Goal: Transaction & Acquisition: Obtain resource

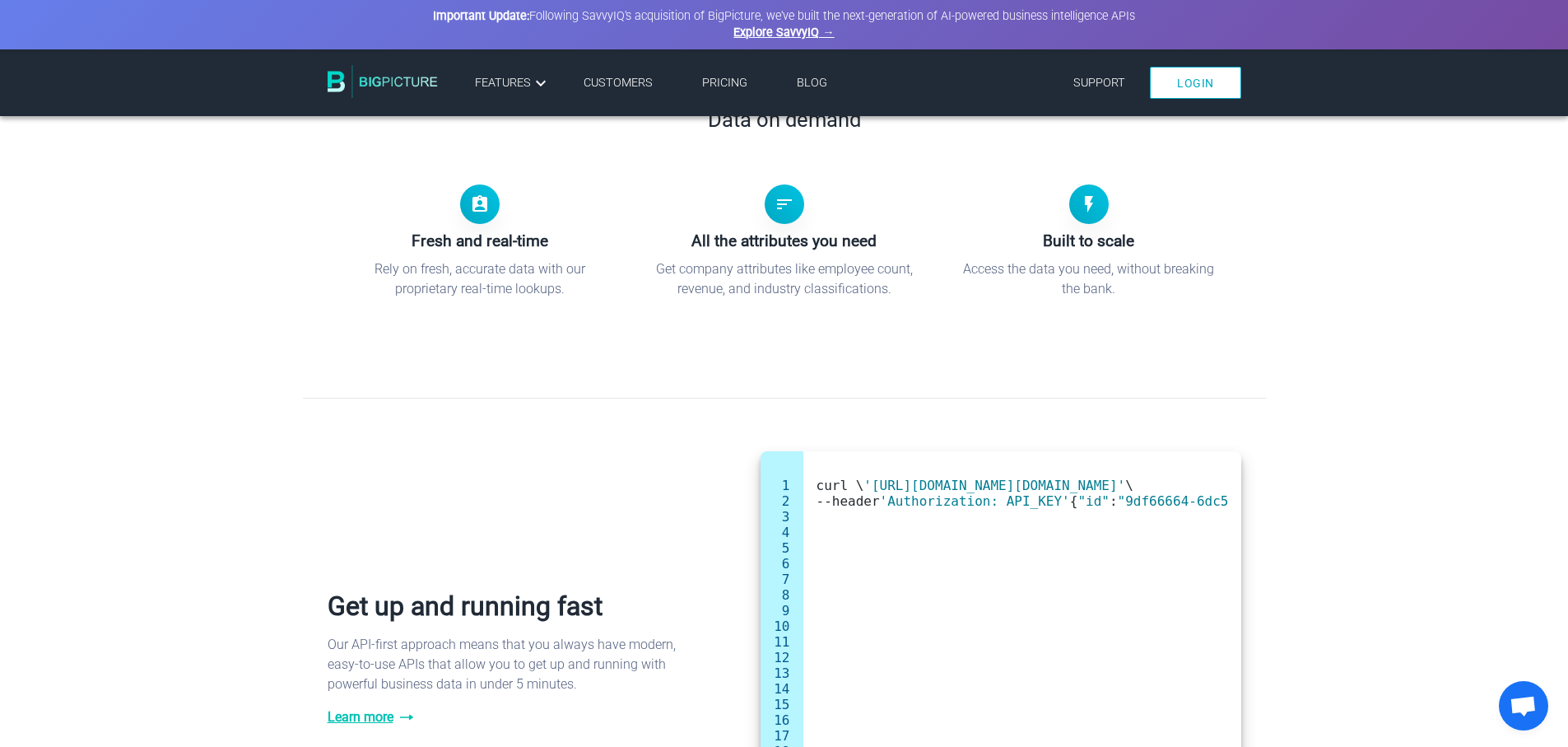
scroll to position [693, 0]
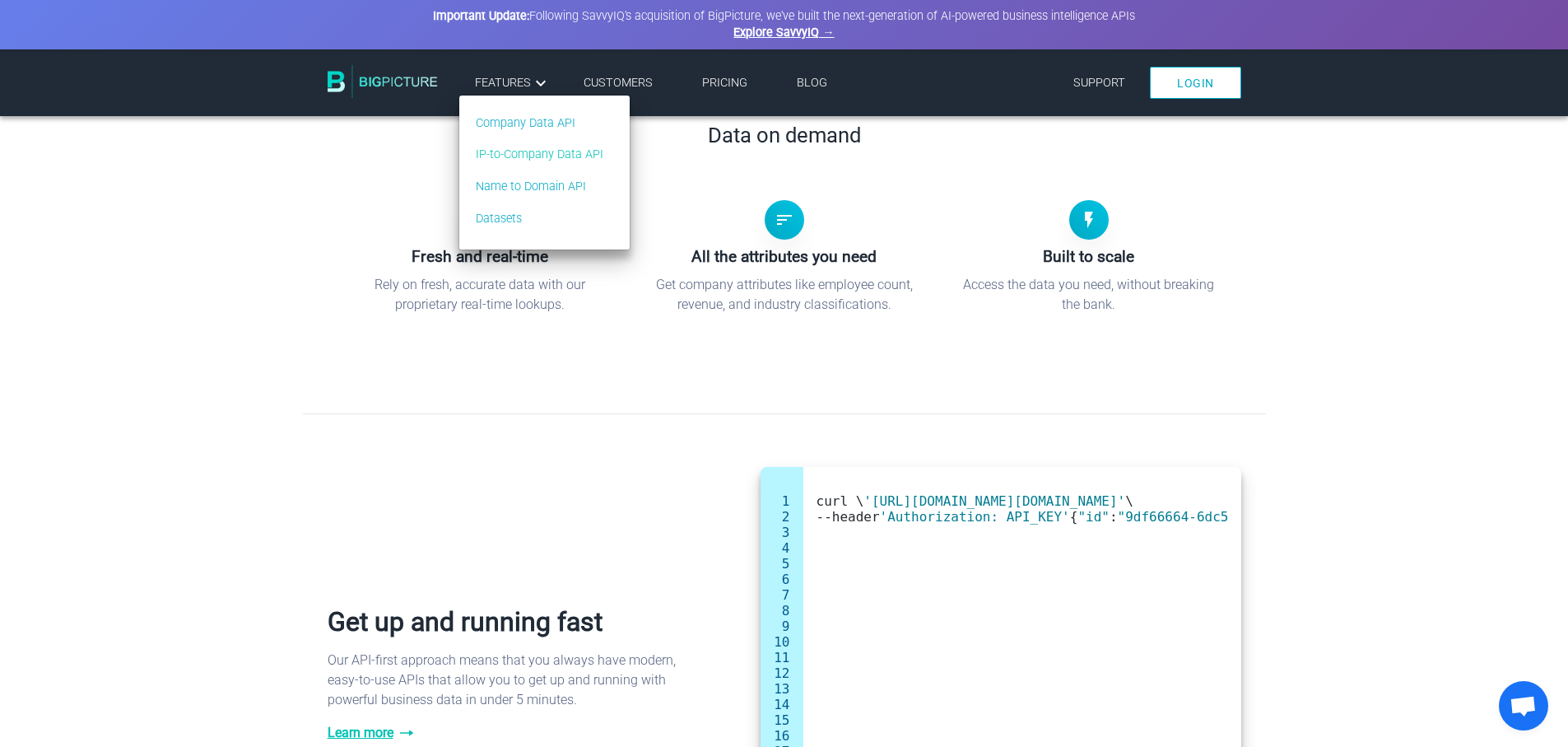
click at [543, 155] on link "IP-to-Company Data API" at bounding box center [540, 155] width 128 height 18
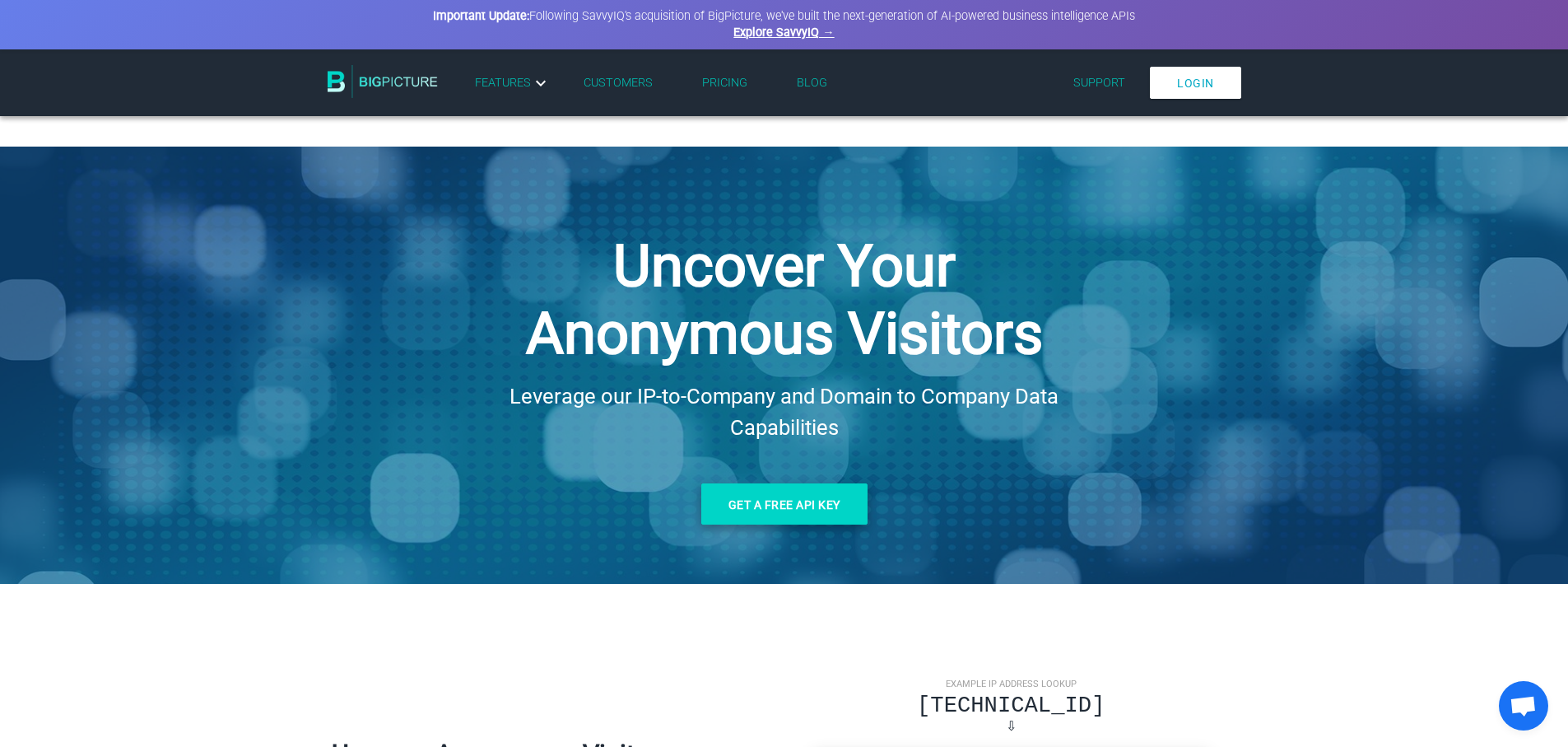
click at [779, 508] on link "Get a free API key" at bounding box center [785, 504] width 166 height 42
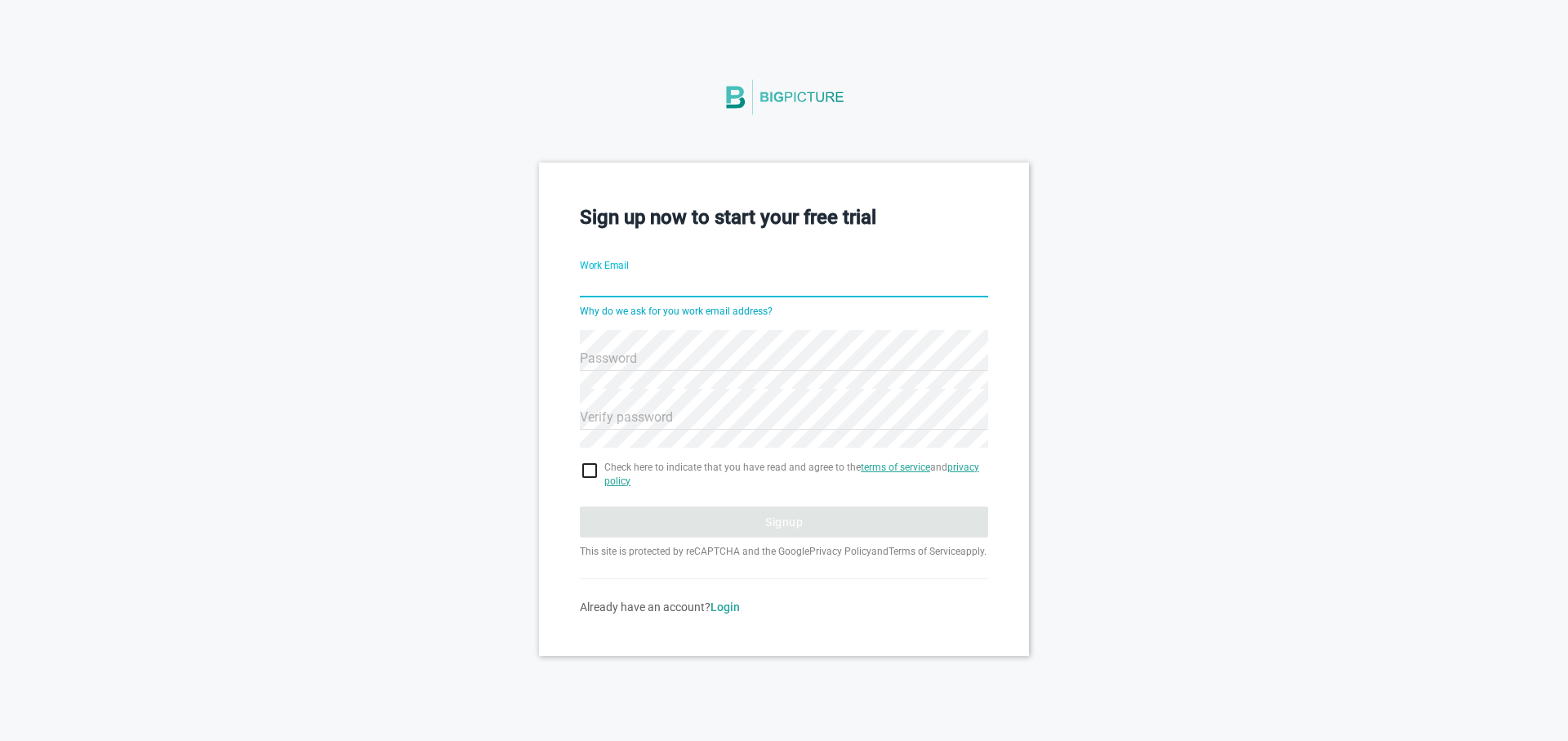
click at [723, 284] on input "Work Email" at bounding box center [783, 286] width 408 height 59
type input "lalves@datastone.com.br"
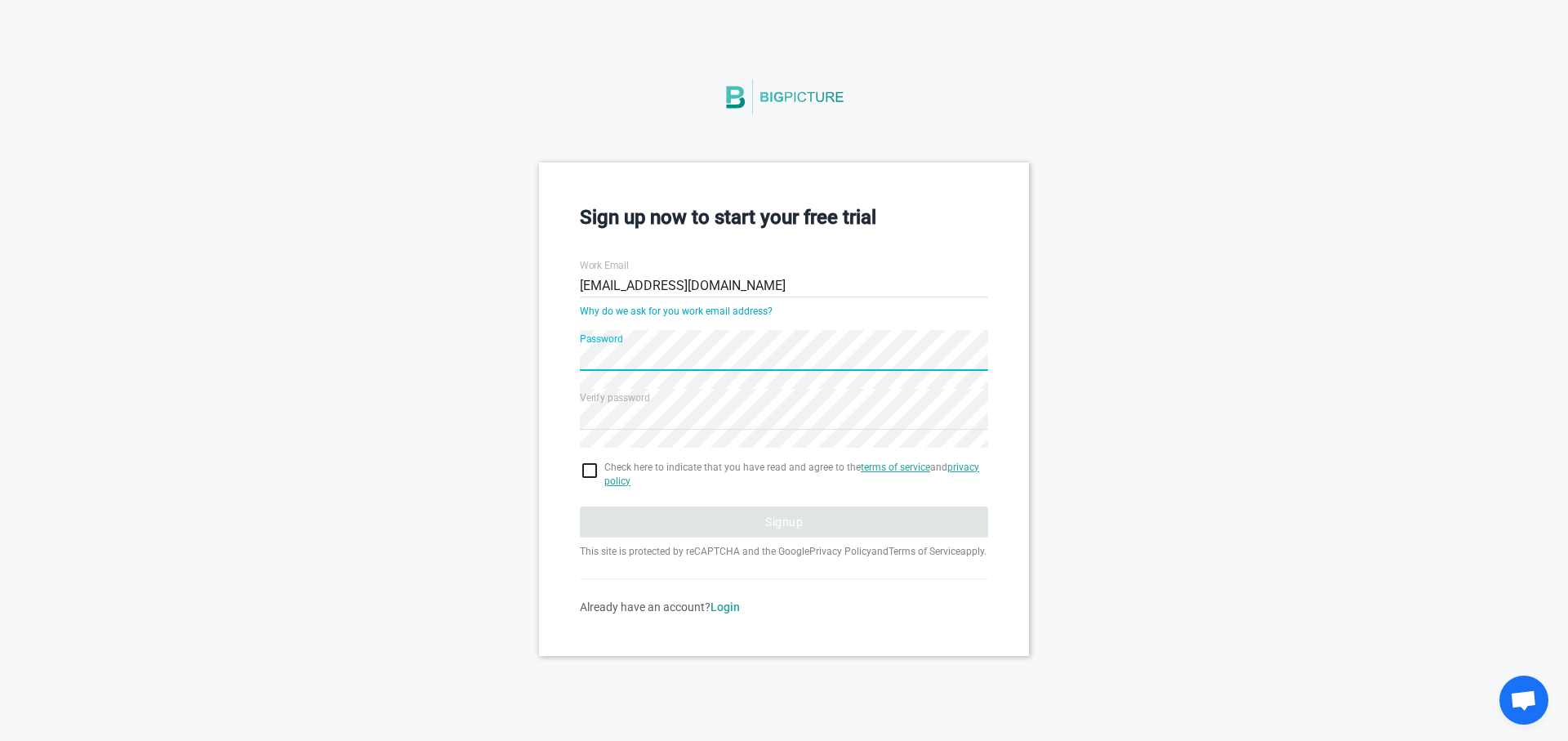
click at [591, 475] on input "checkbox" at bounding box center [783, 470] width 408 height 19
checkbox input "true"
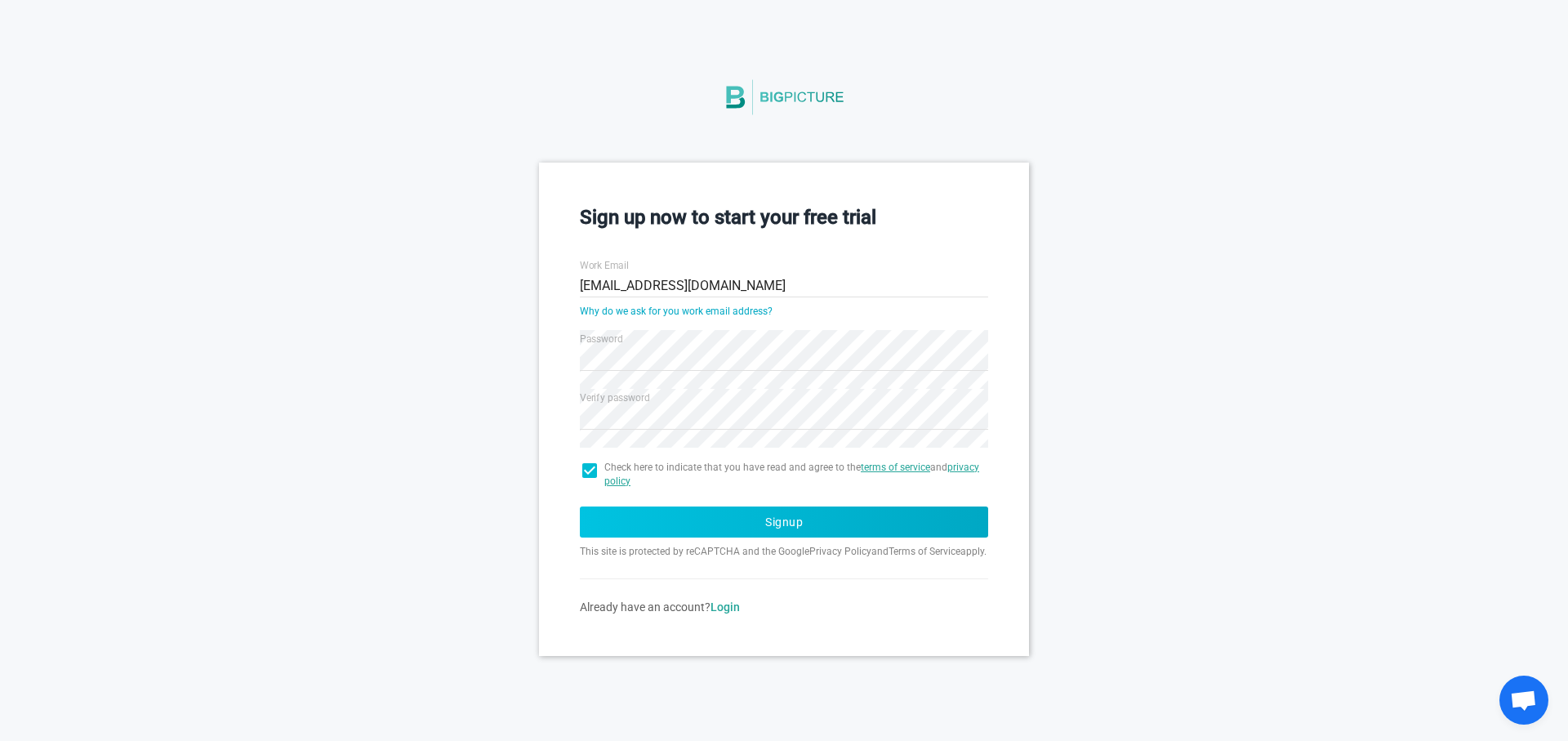
click at [726, 536] on button "Signup" at bounding box center [783, 522] width 408 height 31
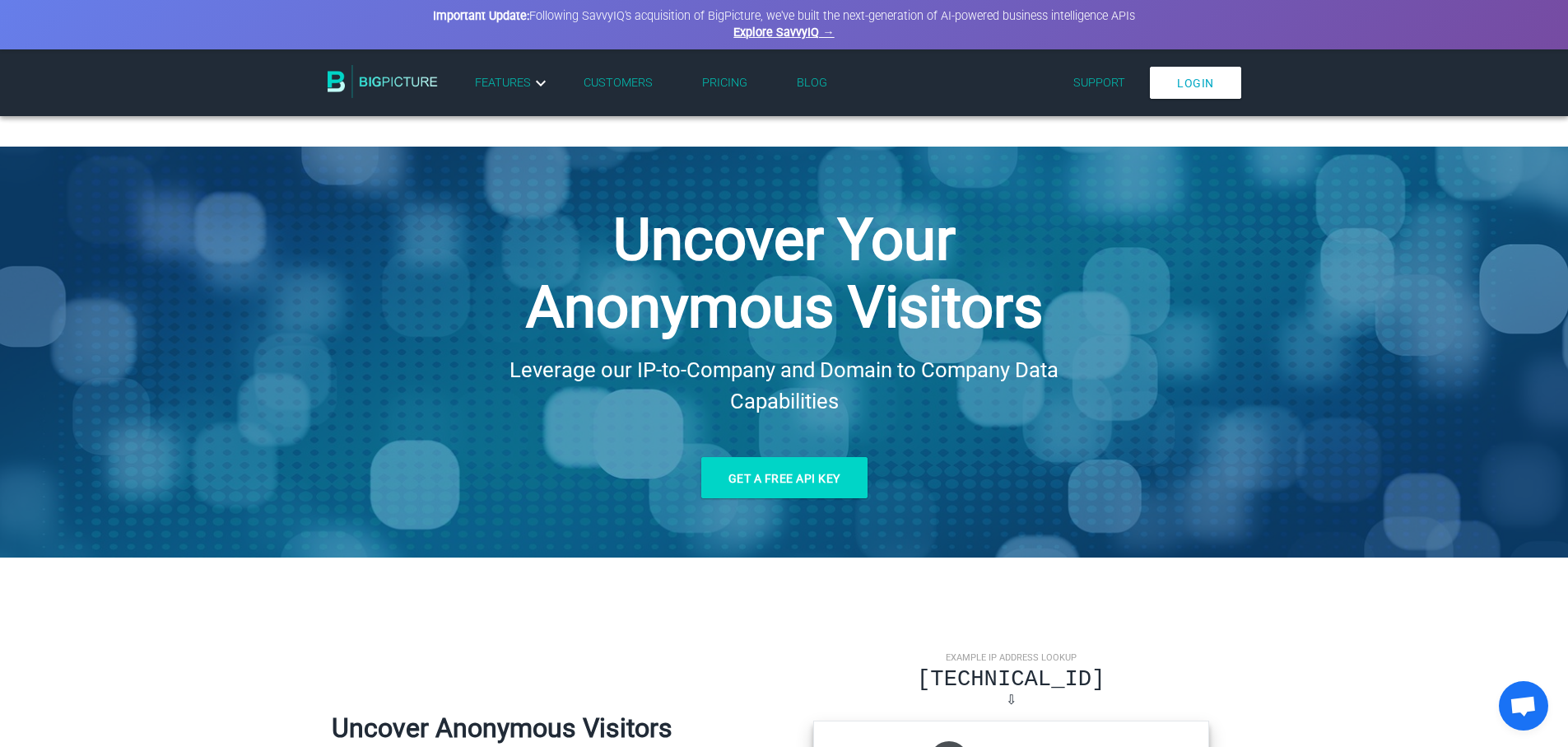
click at [1192, 337] on div "Uncover Your Anonymous Visitors Leverage our IP-to-Company and Domain to Compan…" at bounding box center [784, 351] width 1568 height 410
click at [1188, 80] on link "Login" at bounding box center [1195, 82] width 92 height 32
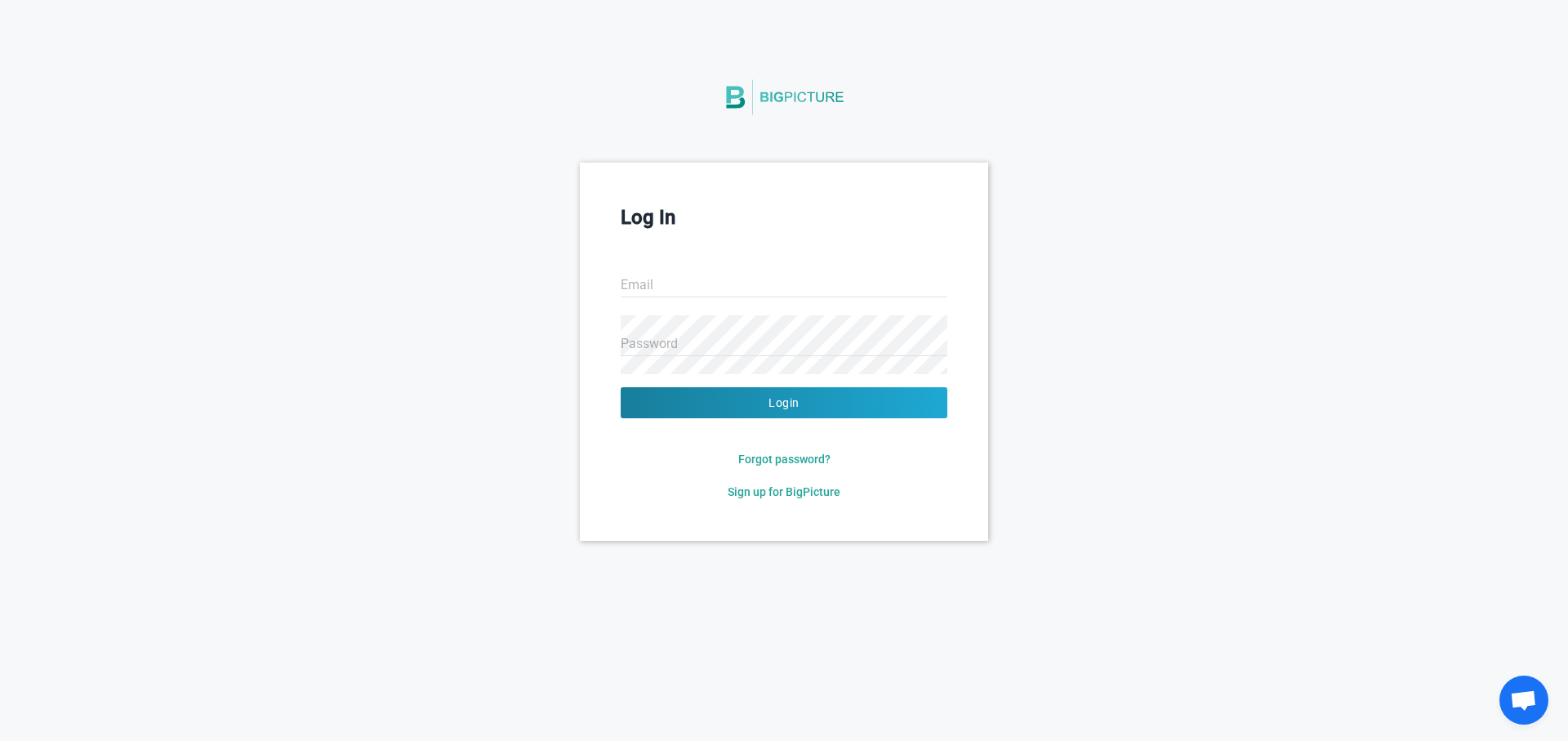
click at [1226, 341] on div "Log In Email Password Login Forgot password? Sign up for BigPicture" at bounding box center [784, 350] width 1568 height 377
click at [1110, 239] on div "Log In Email Password Login Forgot password? Sign up for BigPicture" at bounding box center [784, 350] width 1568 height 377
